Goal: Find specific page/section: Find specific page/section

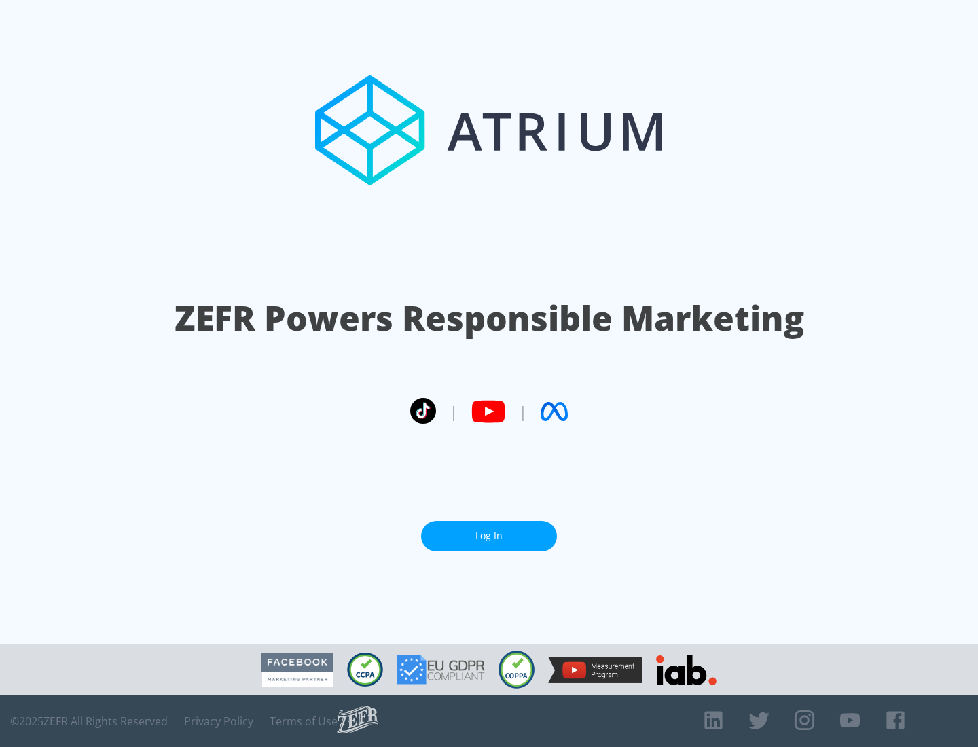
click at [489, 536] on link "Log In" at bounding box center [489, 536] width 136 height 31
